Goal: Check status: Check status

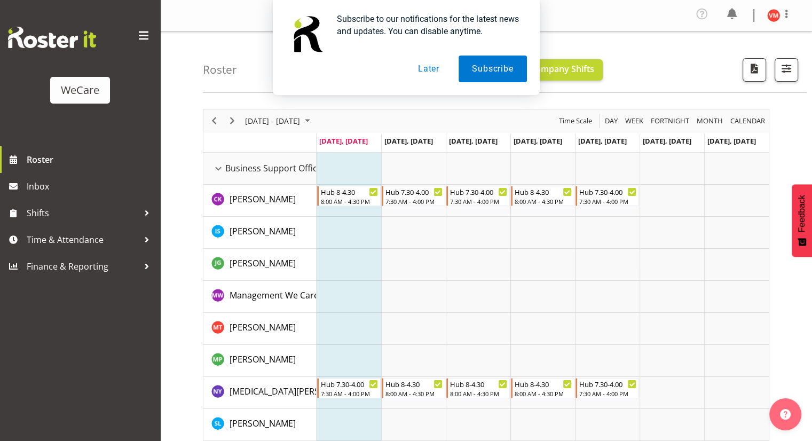
click at [426, 66] on button "Later" at bounding box center [429, 69] width 48 height 27
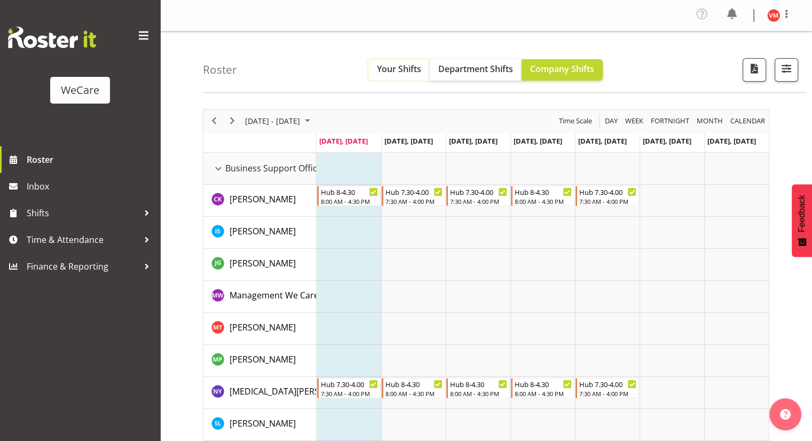
click at [369, 64] on button "Your Shifts" at bounding box center [398, 69] width 61 height 21
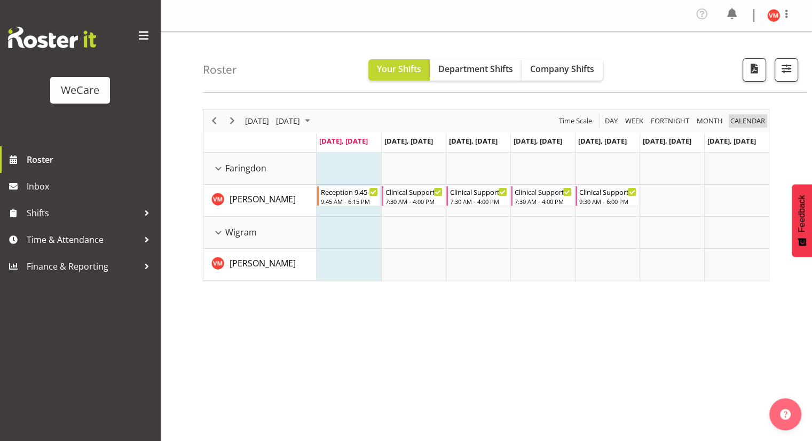
click at [751, 117] on span "calendar" at bounding box center [747, 120] width 37 height 13
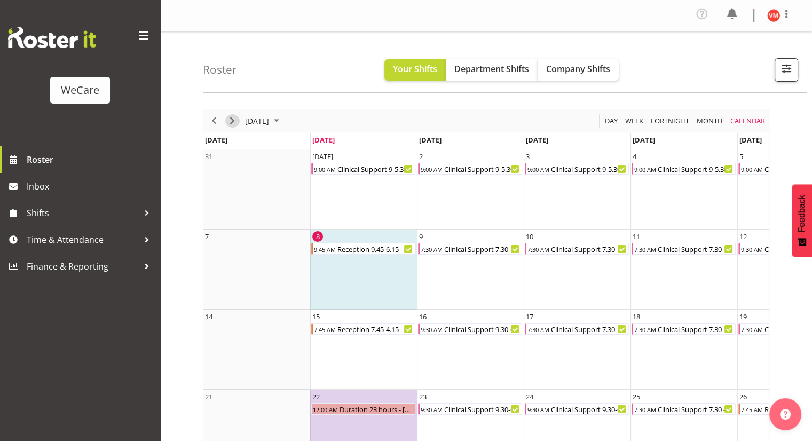
click at [233, 121] on span "Next" at bounding box center [232, 120] width 13 height 13
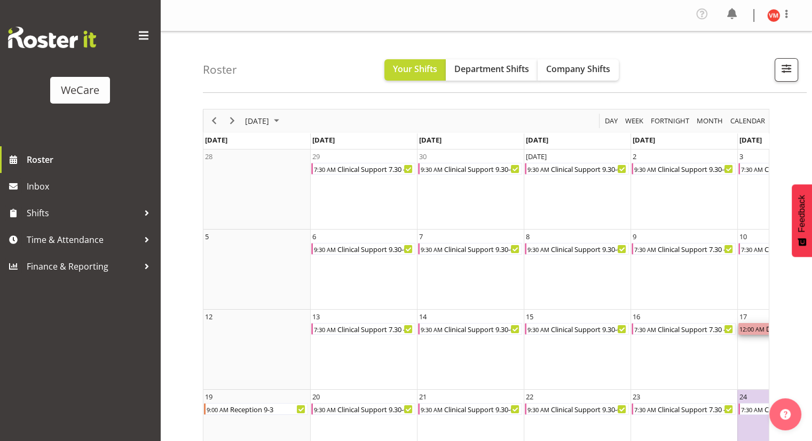
click at [746, 329] on div "12:00 AM" at bounding box center [751, 329] width 27 height 12
click at [754, 359] on td "17 12:00 AM Duration 23 hours - [PERSON_NAME]" at bounding box center [790, 350] width 107 height 80
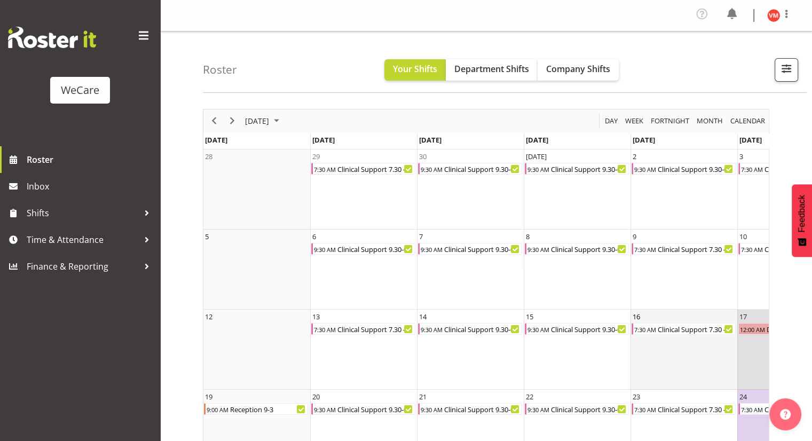
click at [692, 349] on td "16 7:30 AM Clinical Support 7.30 - 4" at bounding box center [683, 350] width 107 height 80
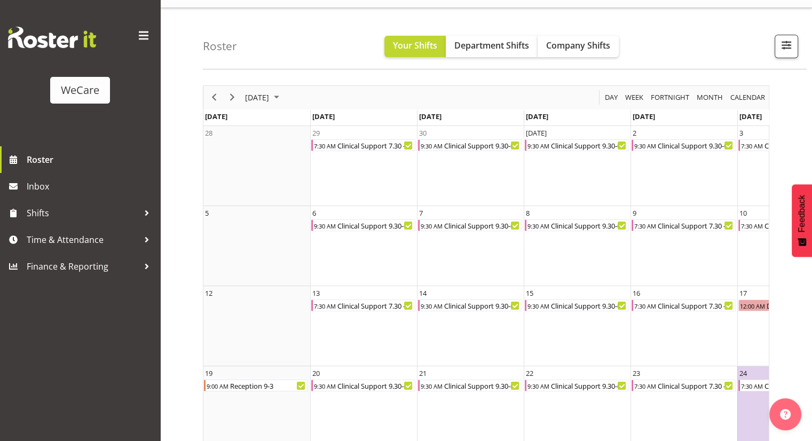
scroll to position [23, 0]
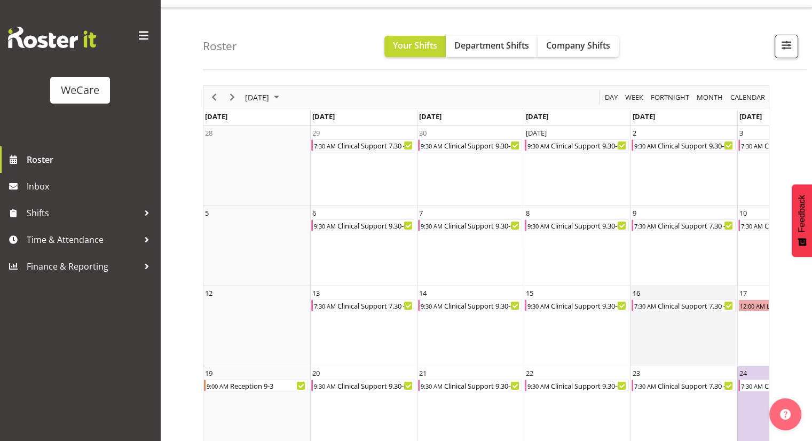
click at [701, 313] on td "16 7:30 AM Clinical Support 7.30 - 4" at bounding box center [683, 326] width 107 height 80
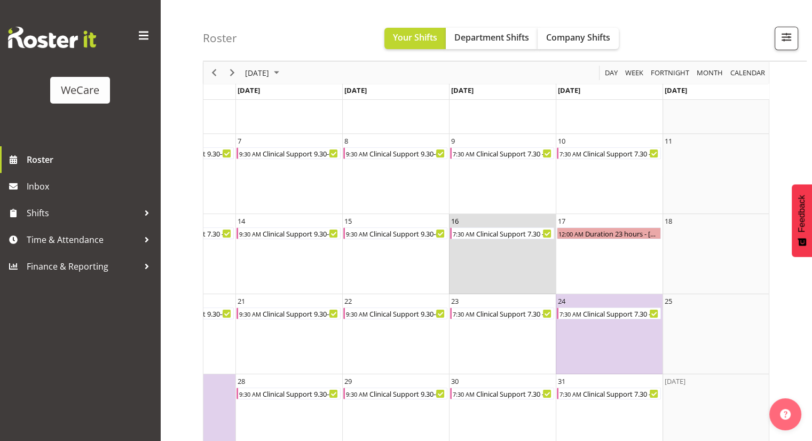
scroll to position [125, 0]
